Goal: Understand process/instructions

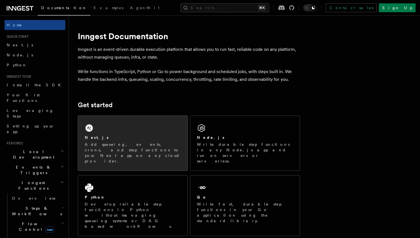
click at [132, 140] on div "Next.js" at bounding box center [133, 138] width 96 height 6
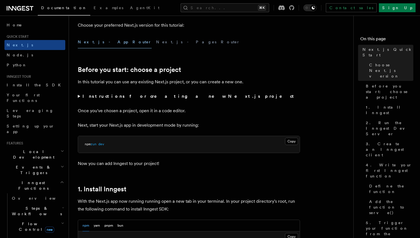
scroll to position [164, 0]
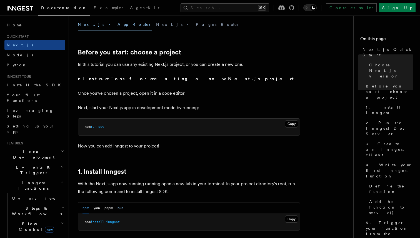
click at [118, 210] on button "bun" at bounding box center [121, 208] width 6 height 11
click at [156, 20] on button "Next.js - Pages Router" at bounding box center [198, 24] width 84 height 13
click at [100, 26] on button "Next.js - App Router" at bounding box center [115, 24] width 74 height 13
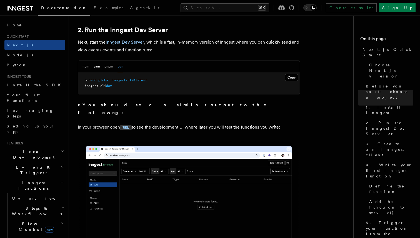
scroll to position [381, 0]
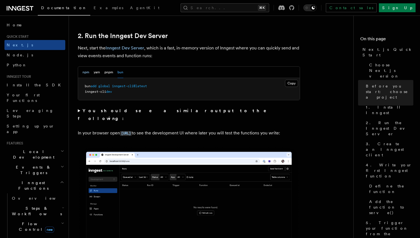
click at [88, 70] on button "npm" at bounding box center [86, 72] width 7 height 11
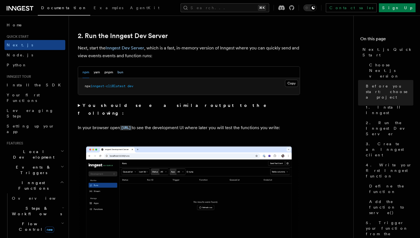
click at [121, 73] on button "bun" at bounding box center [121, 72] width 6 height 11
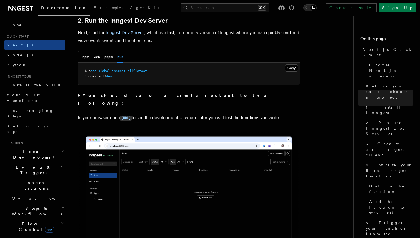
scroll to position [392, 0]
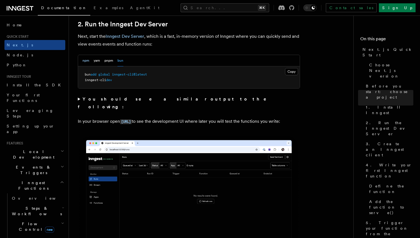
click at [83, 61] on button "npm" at bounding box center [86, 60] width 7 height 11
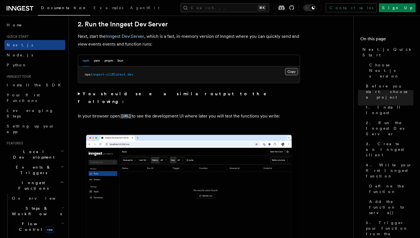
click at [292, 72] on button "Copy Copied" at bounding box center [291, 71] width 13 height 7
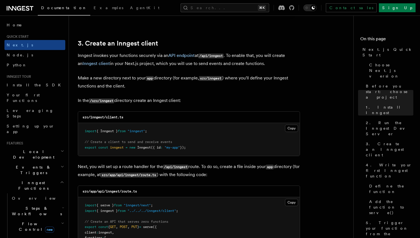
scroll to position [644, 0]
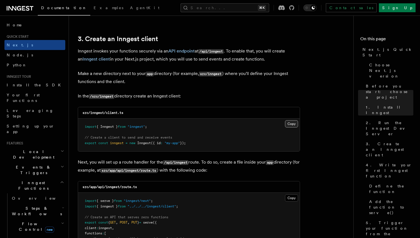
click at [291, 123] on button "Copy Copied" at bounding box center [291, 123] width 13 height 7
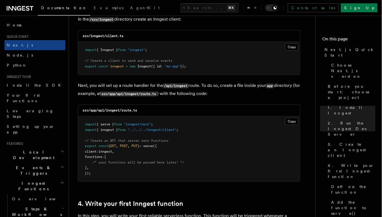
scroll to position [723, 0]
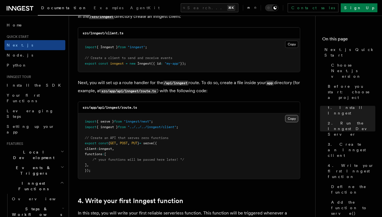
click at [294, 118] on button "Copy Copied" at bounding box center [291, 118] width 13 height 7
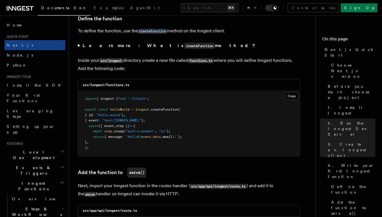
scroll to position [961, 0]
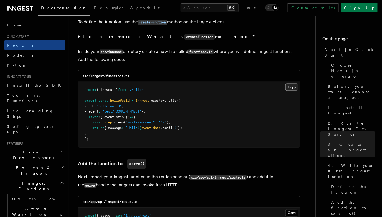
click at [292, 85] on button "Copy Copied" at bounding box center [291, 86] width 13 height 7
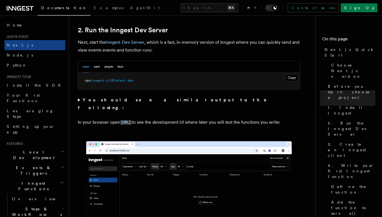
scroll to position [382, 0]
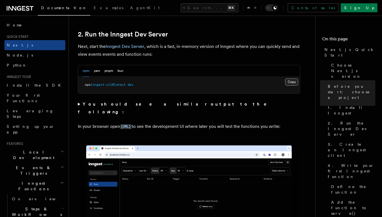
click at [290, 83] on button "Copy Copied" at bounding box center [291, 81] width 13 height 7
